Goal: Information Seeking & Learning: Learn about a topic

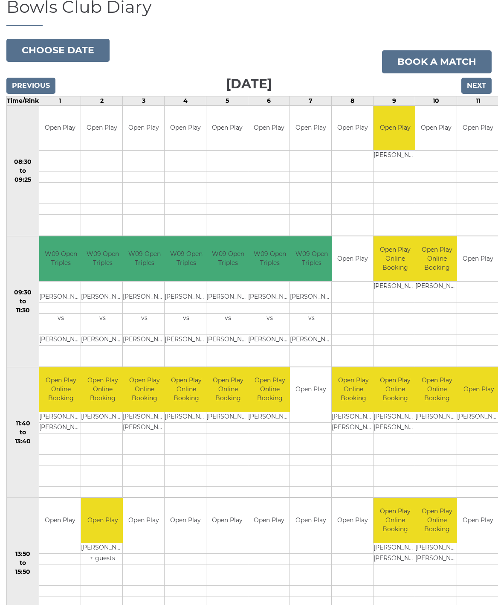
scroll to position [67, 0]
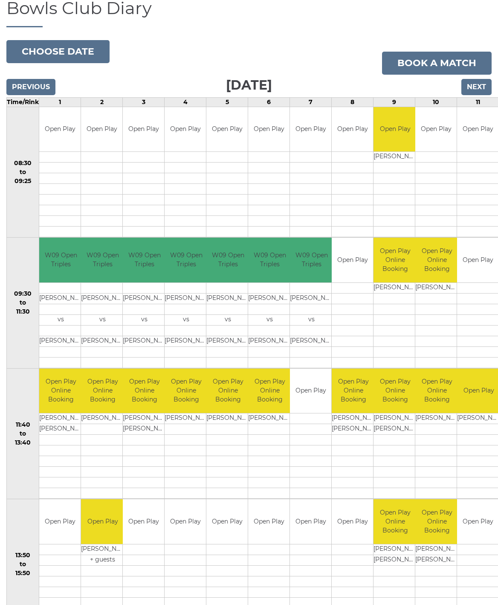
click at [25, 90] on input "Previous" at bounding box center [30, 87] width 49 height 16
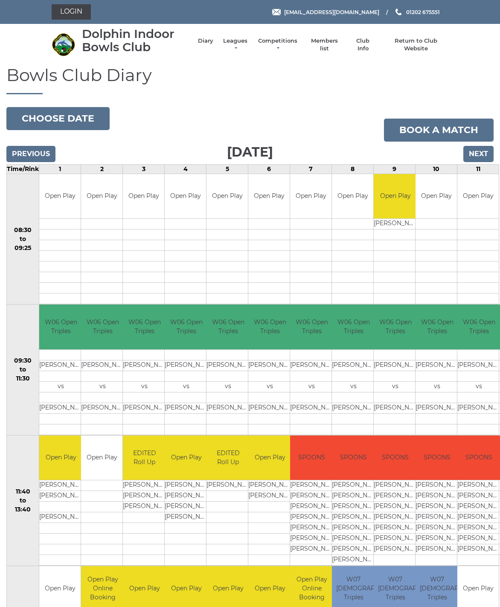
click at [232, 41] on link "Leagues" at bounding box center [235, 44] width 27 height 15
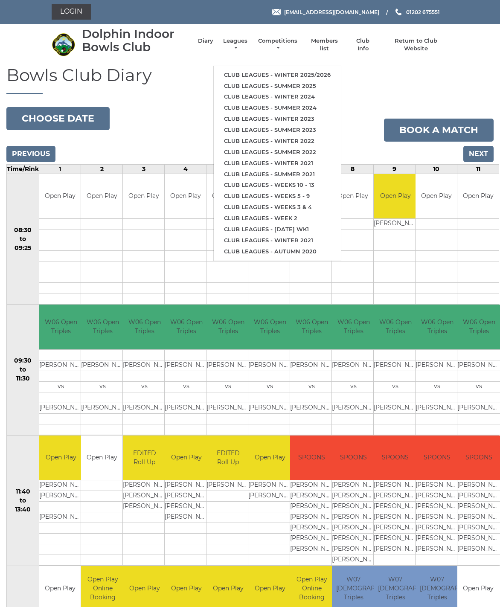
click at [305, 70] on link "Club leagues - Winter 2025/2026" at bounding box center [277, 75] width 127 height 11
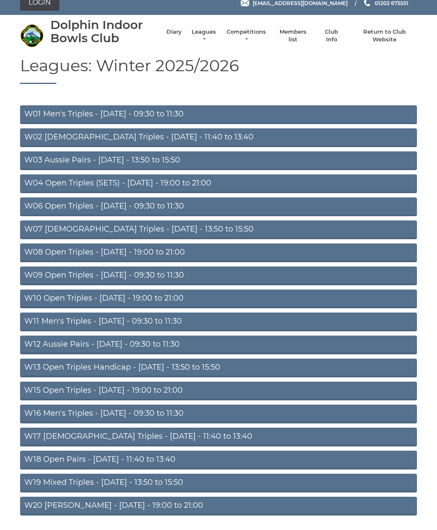
scroll to position [8, 0]
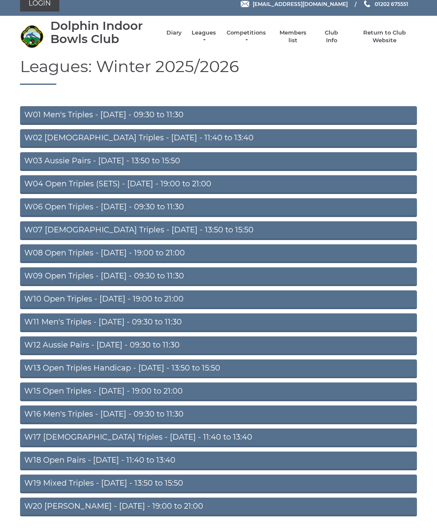
click at [215, 205] on link "W06 Open Triples - Tuesday - 09:30 to 11:30" at bounding box center [218, 207] width 397 height 19
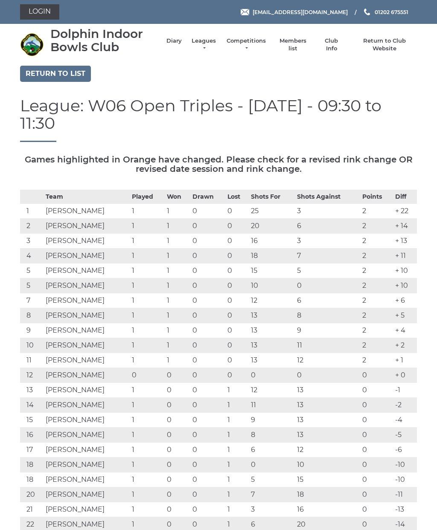
scroll to position [0, 0]
click at [202, 42] on link "Leagues" at bounding box center [203, 44] width 27 height 15
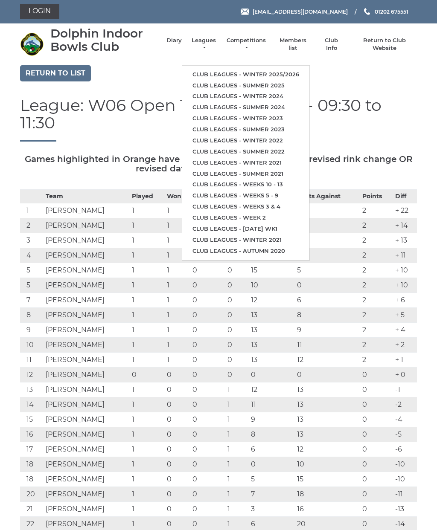
click at [291, 69] on link "Club leagues - Winter 2025/2026" at bounding box center [245, 74] width 127 height 11
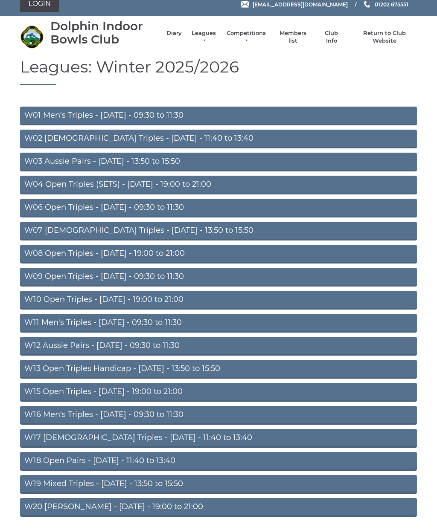
scroll to position [8, 0]
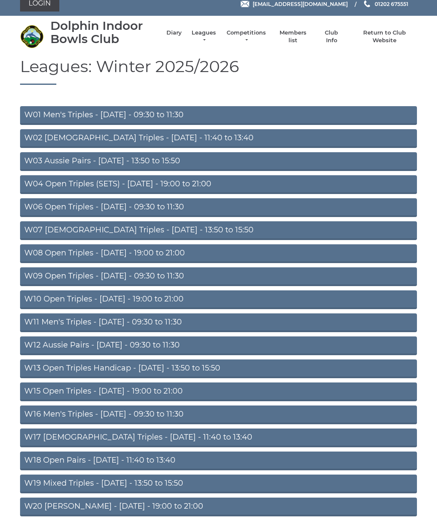
click at [266, 346] on link "W12 Aussie Pairs - [DATE] - 09:30 to 11:30" at bounding box center [218, 346] width 397 height 19
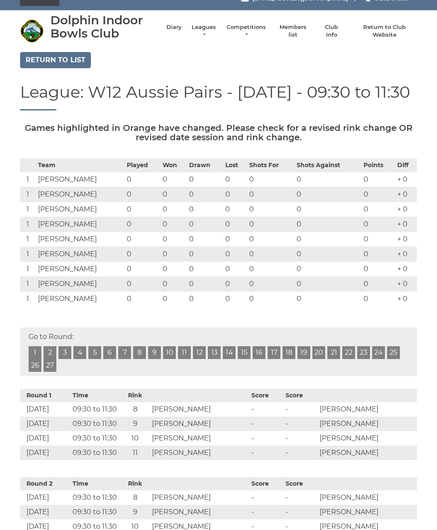
scroll to position [15, 0]
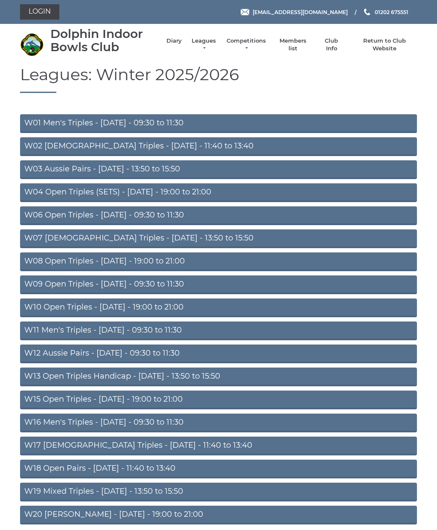
scroll to position [35, 0]
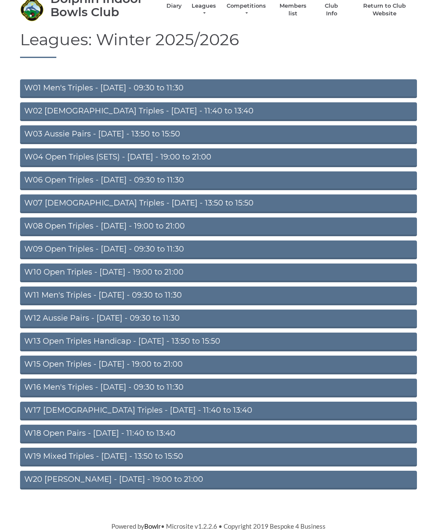
click at [259, 225] on link "W08 Open Triples - Tuesday - 19:00 to 21:00" at bounding box center [218, 227] width 397 height 19
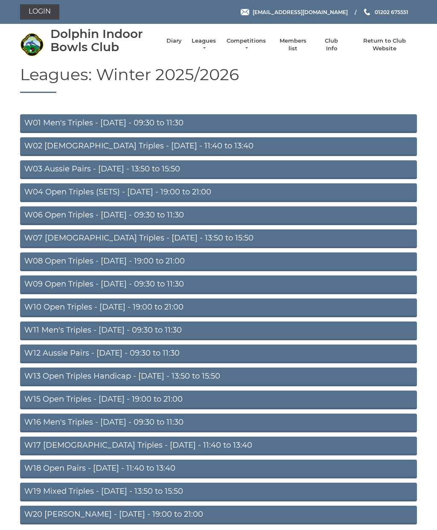
scroll to position [35, 0]
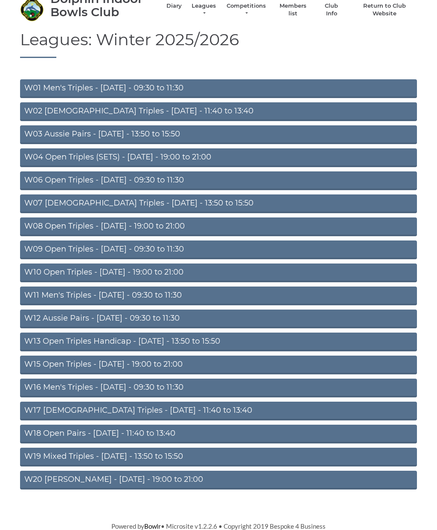
click at [272, 180] on link "W06 Open Triples - Tuesday - 09:30 to 11:30" at bounding box center [218, 180] width 397 height 19
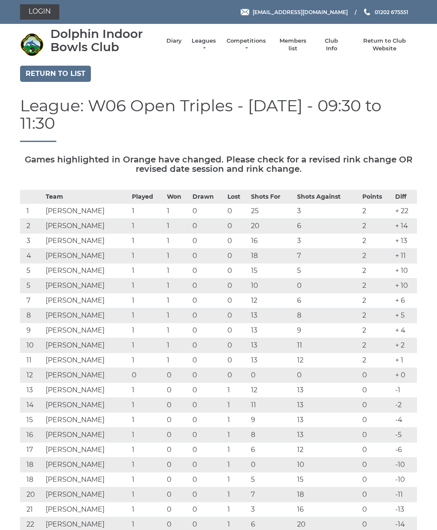
scroll to position [1, 0]
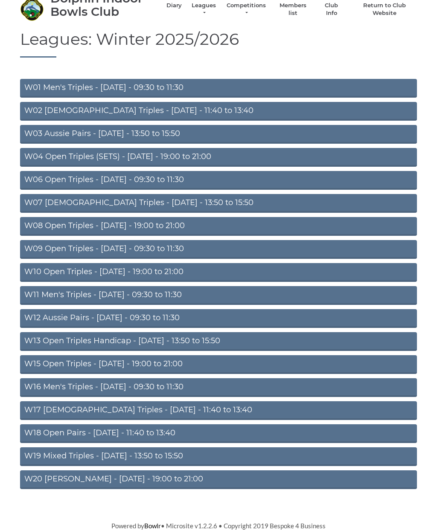
scroll to position [35, 0]
click at [287, 110] on link "W02 Ladies Triples - Monday - 11:40 to 13:40" at bounding box center [218, 111] width 397 height 19
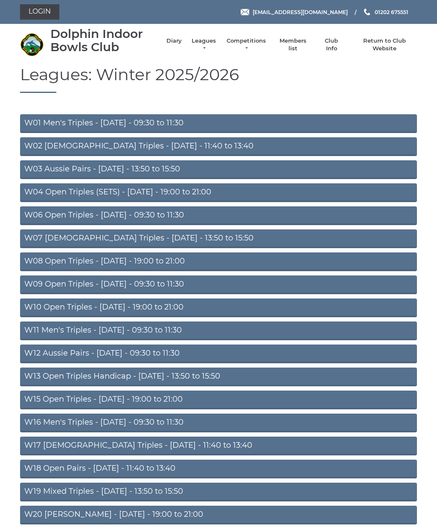
scroll to position [35, 0]
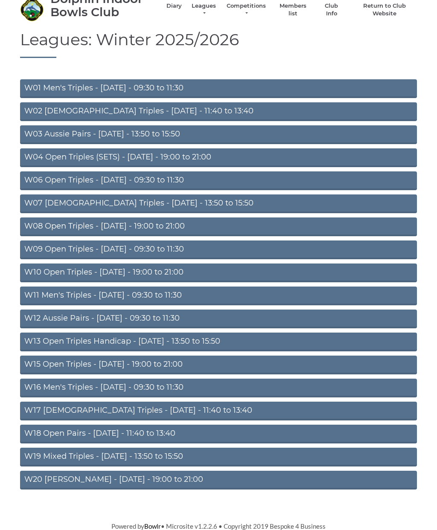
click at [225, 157] on link "W04 Open Triples (SETS) - [DATE] - 19:00 to 21:00" at bounding box center [218, 157] width 397 height 19
